Goal: Task Accomplishment & Management: Use online tool/utility

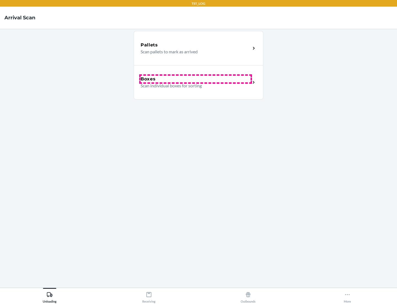
click at [196, 79] on div "Boxes" at bounding box center [196, 79] width 110 height 7
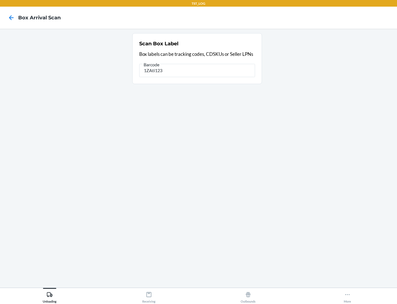
type input "1ZAti123"
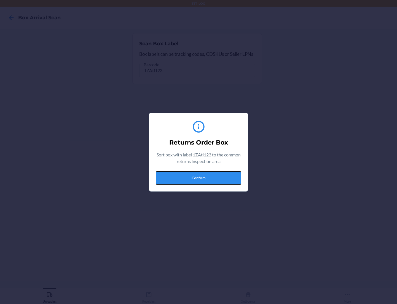
click at [199, 177] on button "Confirm" at bounding box center [199, 177] width 86 height 13
